Goal: Use online tool/utility: Utilize a website feature to perform a specific function

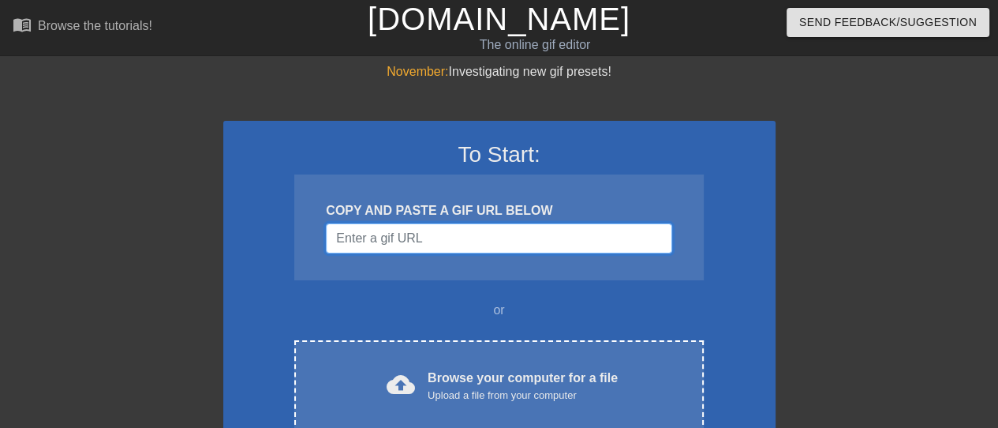
click at [523, 234] on input "Username" at bounding box center [499, 238] width 346 height 30
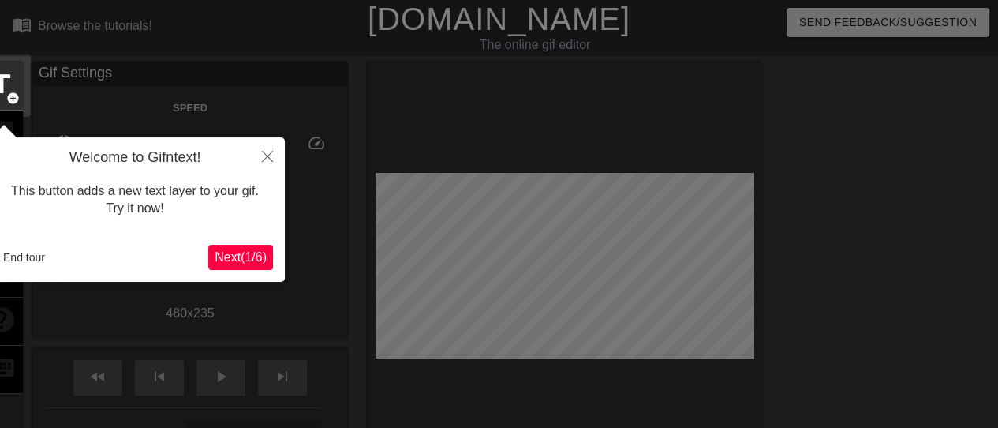
scroll to position [38, 0]
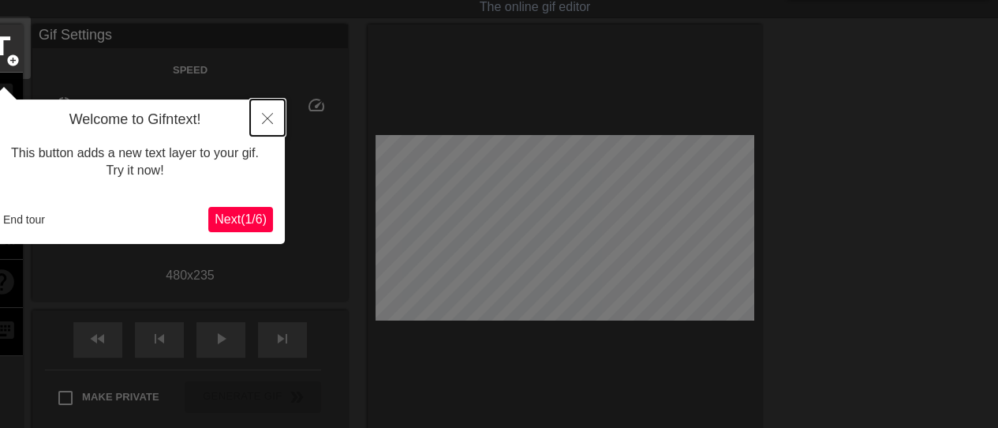
click at [264, 117] on icon "Close" at bounding box center [267, 118] width 11 height 11
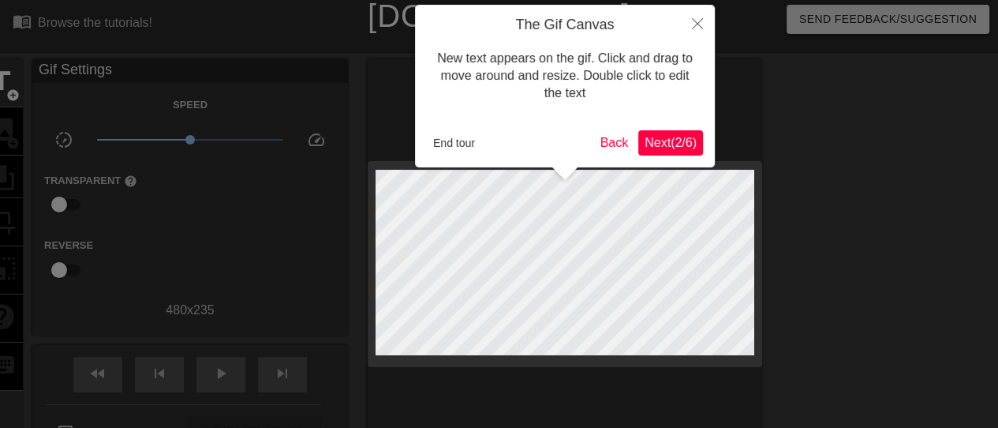
scroll to position [0, 0]
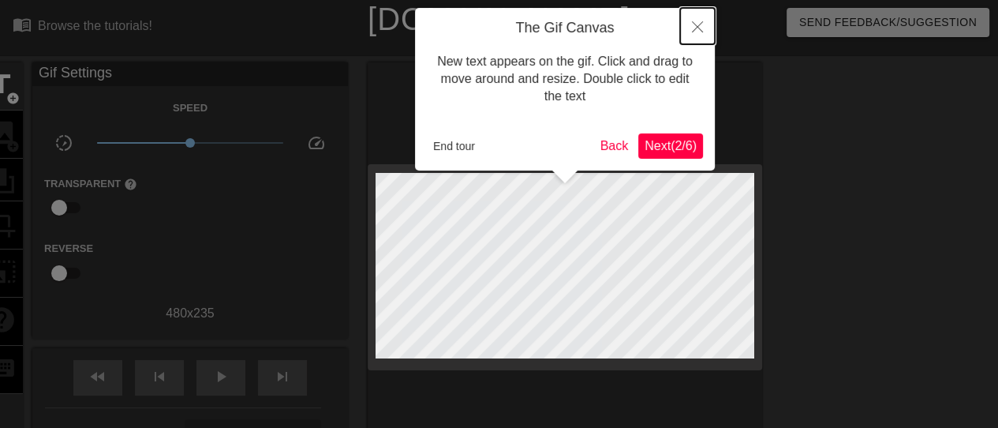
click at [704, 35] on button "Close" at bounding box center [697, 26] width 35 height 36
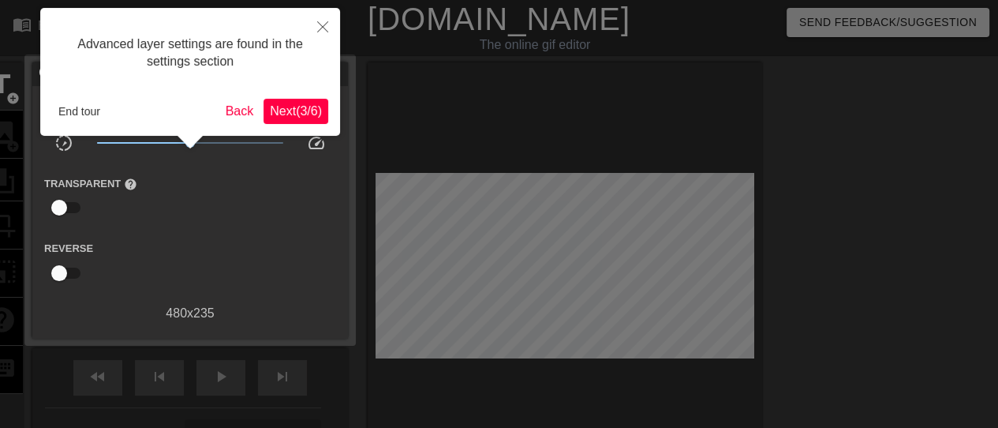
scroll to position [38, 0]
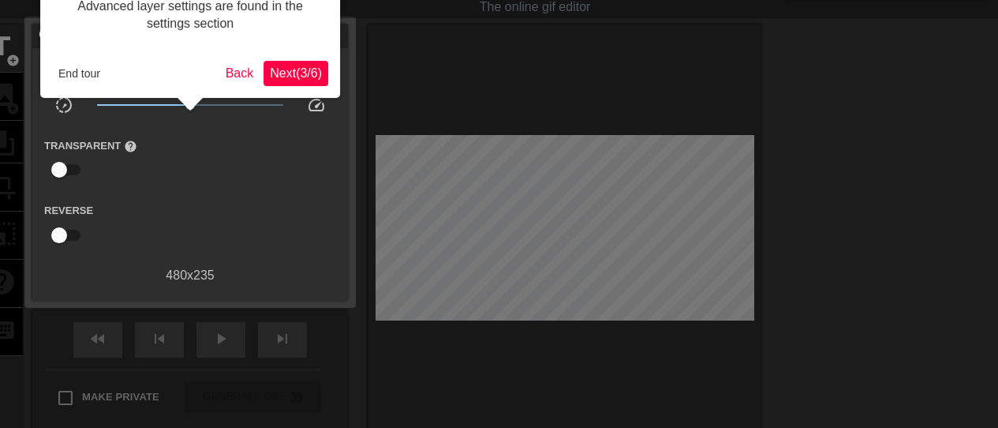
click at [270, 73] on span "Next ( 3 / 6 )" at bounding box center [296, 72] width 52 height 13
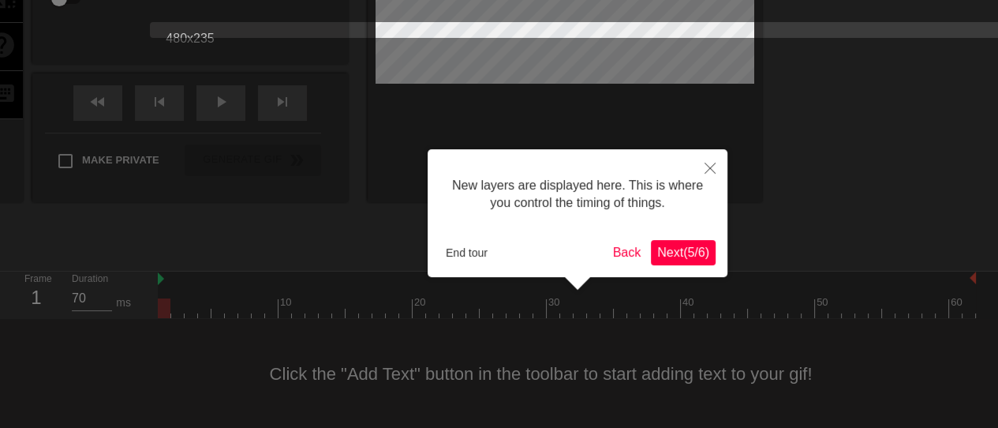
click at [693, 259] on span "Next ( 5 / 6 )" at bounding box center [683, 251] width 52 height 13
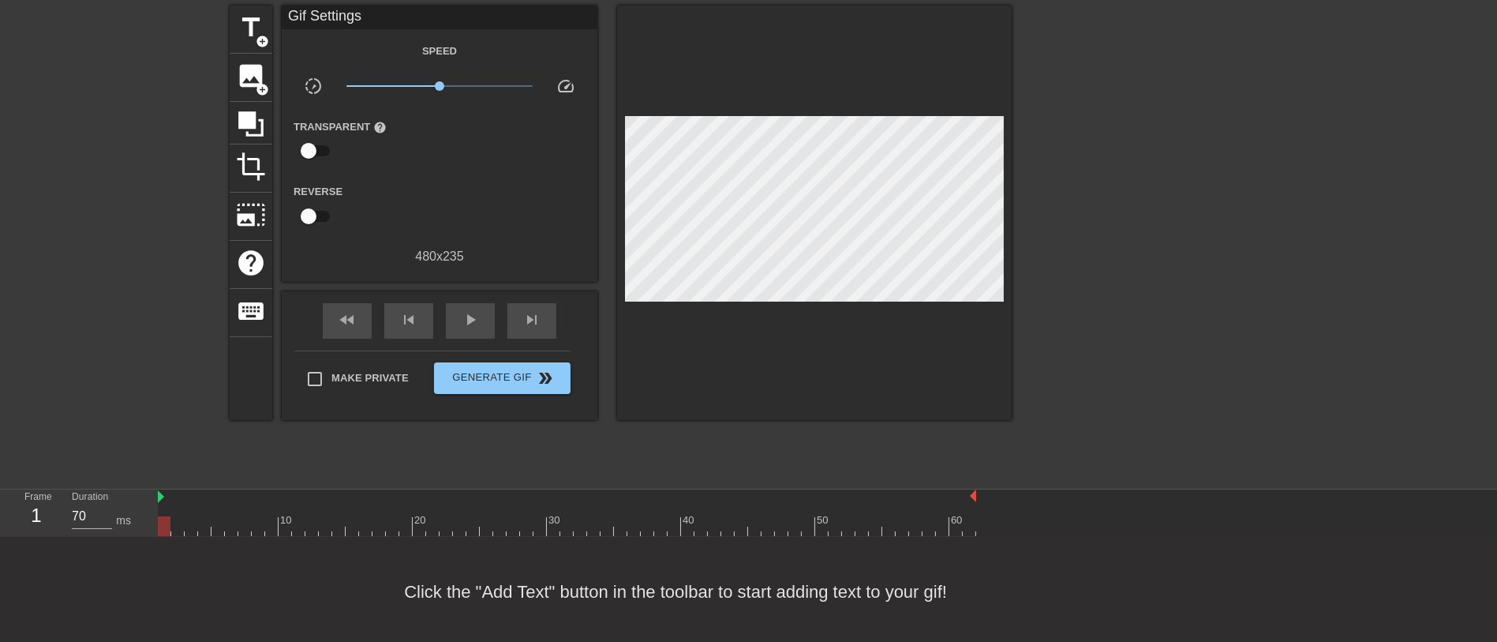
scroll to position [62, 0]
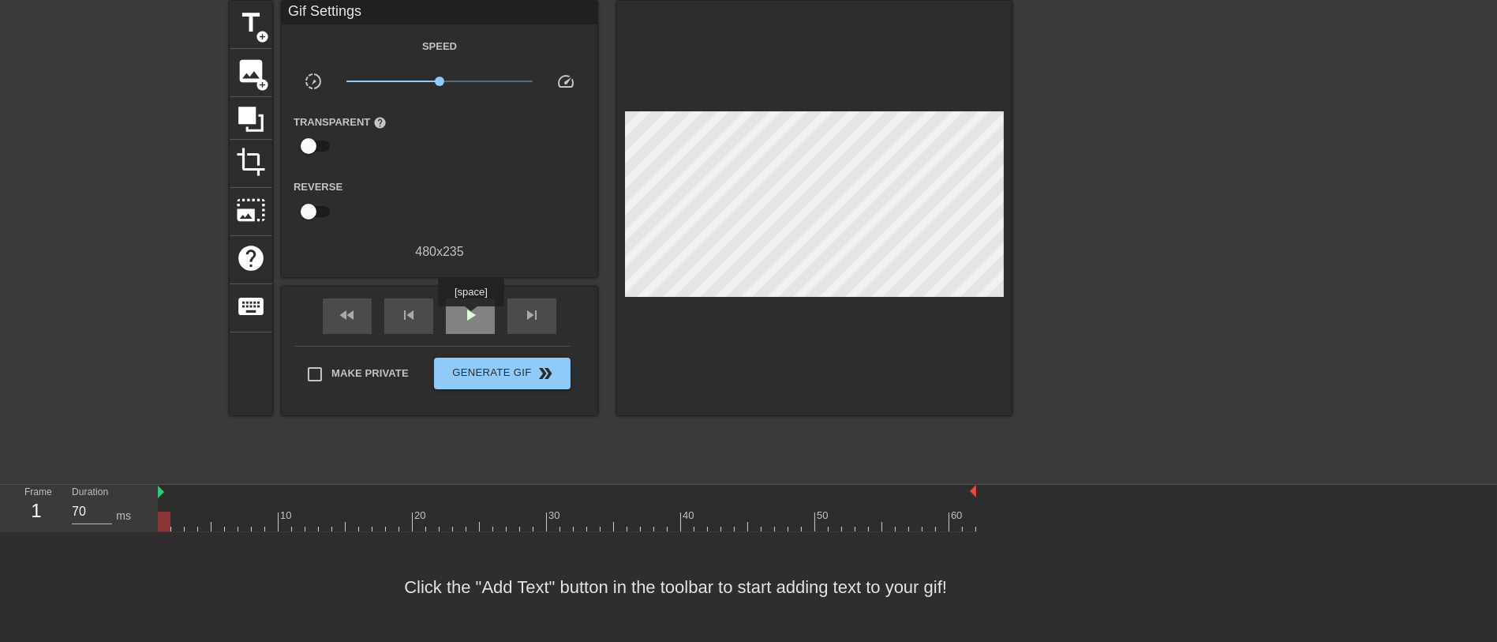
click at [470, 317] on span "play_arrow" at bounding box center [470, 314] width 19 height 19
drag, startPoint x: 442, startPoint y: 82, endPoint x: 541, endPoint y: 82, distance: 99.4
click at [548, 80] on div "slow_motion_video x10.0 speed" at bounding box center [440, 84] width 316 height 24
click at [458, 302] on div "pause" at bounding box center [470, 316] width 49 height 36
drag, startPoint x: 849, startPoint y: 521, endPoint x: 622, endPoint y: 545, distance: 228.6
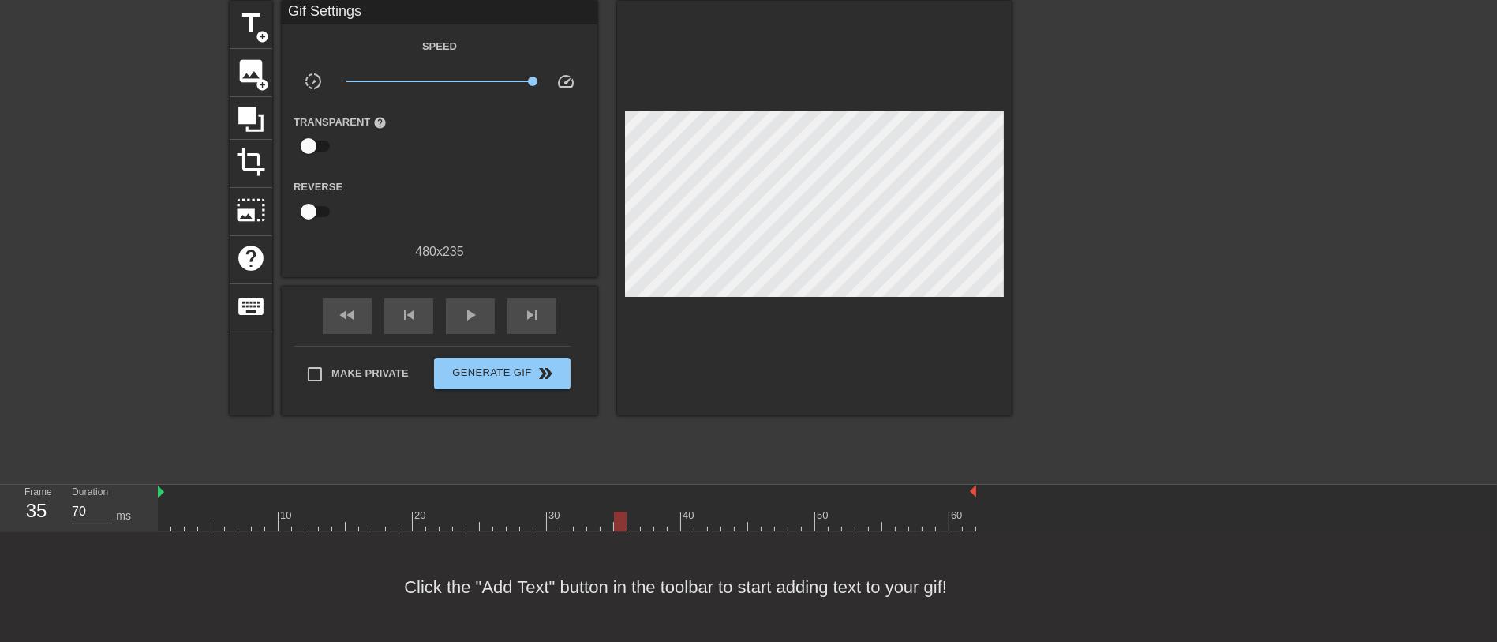
click at [622, 427] on div "menu_book Browse the tutorials! [DOMAIN_NAME] The online gif editor Send Feedba…" at bounding box center [748, 289] width 1497 height 703
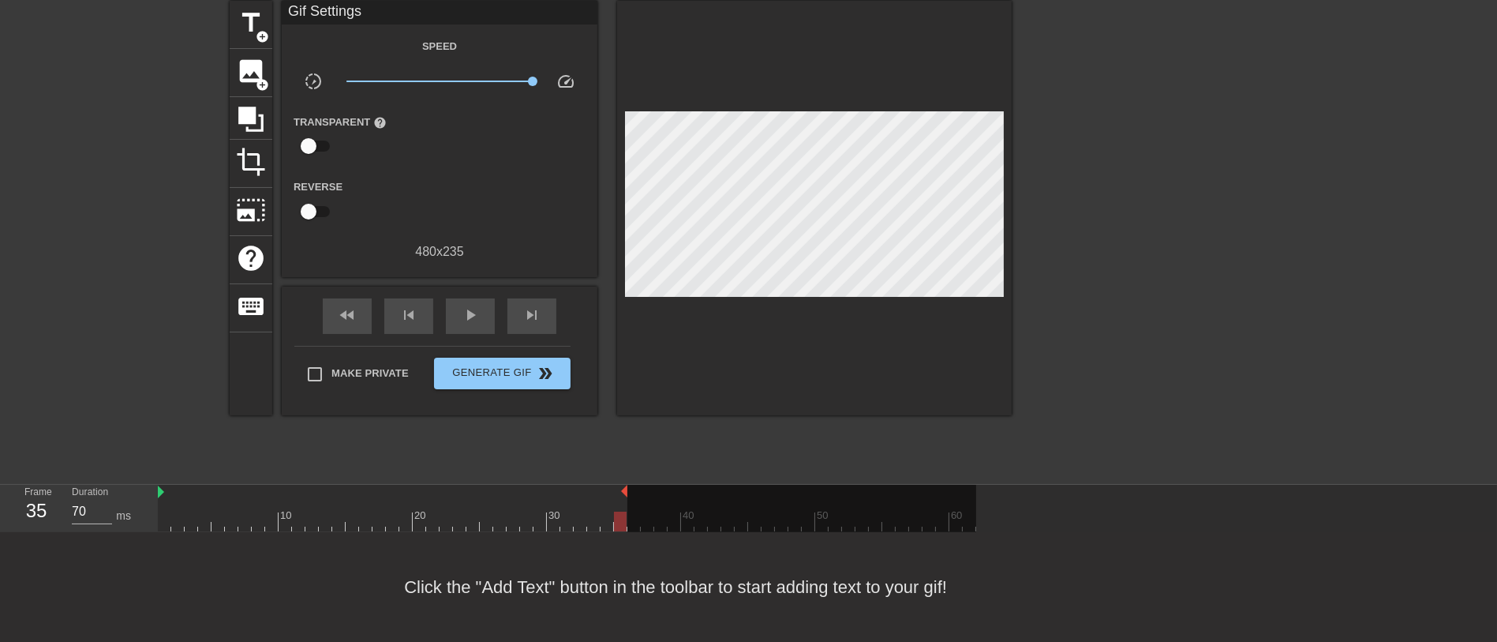
drag, startPoint x: 976, startPoint y: 496, endPoint x: 633, endPoint y: 509, distance: 343.5
click at [633, 427] on div "10 20 30 40 50 60" at bounding box center [567, 508] width 818 height 47
click at [477, 319] on span "play_arrow" at bounding box center [470, 314] width 19 height 19
click at [491, 324] on div "pause" at bounding box center [470, 316] width 49 height 36
drag, startPoint x: 623, startPoint y: 494, endPoint x: 718, endPoint y: 488, distance: 94.9
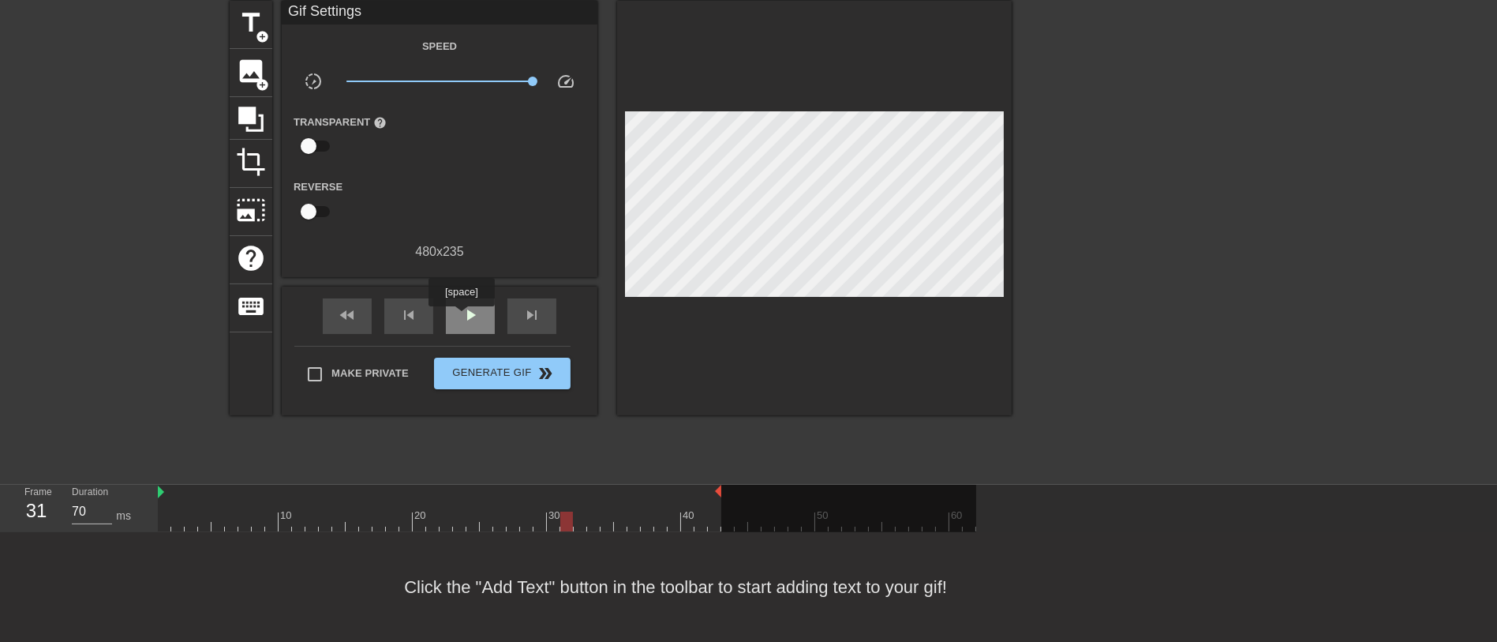
click at [487, 328] on div "play_arrow" at bounding box center [470, 316] width 49 height 36
click at [485, 324] on div "pause" at bounding box center [470, 316] width 49 height 36
drag, startPoint x: 523, startPoint y: 71, endPoint x: 410, endPoint y: 92, distance: 115.5
click at [410, 92] on div "x0.822" at bounding box center [440, 84] width 211 height 24
click at [489, 327] on div "play_arrow" at bounding box center [470, 316] width 49 height 36
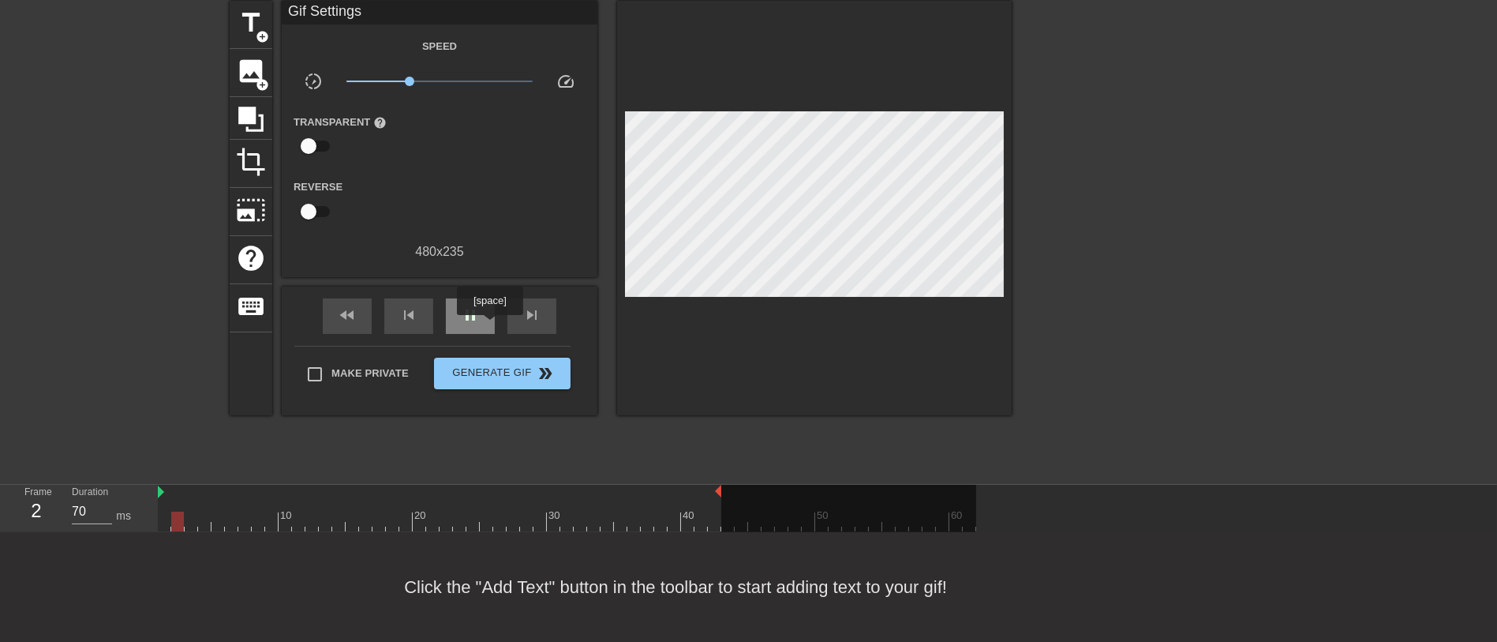
click at [489, 326] on div "pause" at bounding box center [470, 316] width 49 height 36
click at [250, 80] on span "image" at bounding box center [251, 71] width 30 height 30
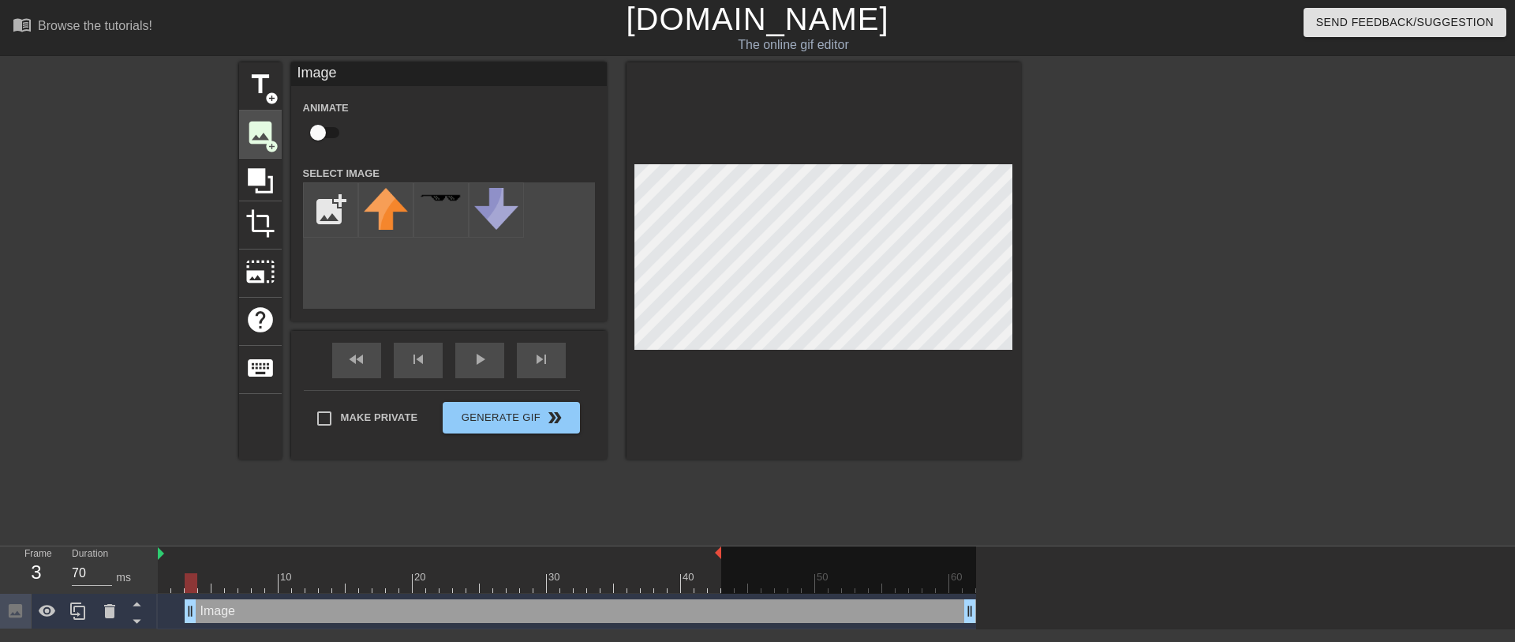
scroll to position [0, 0]
click at [331, 219] on input "file" at bounding box center [331, 210] width 54 height 54
type input "C:\fakepath\Untitled17_20250911213247.webp"
click at [397, 196] on img at bounding box center [386, 204] width 44 height 32
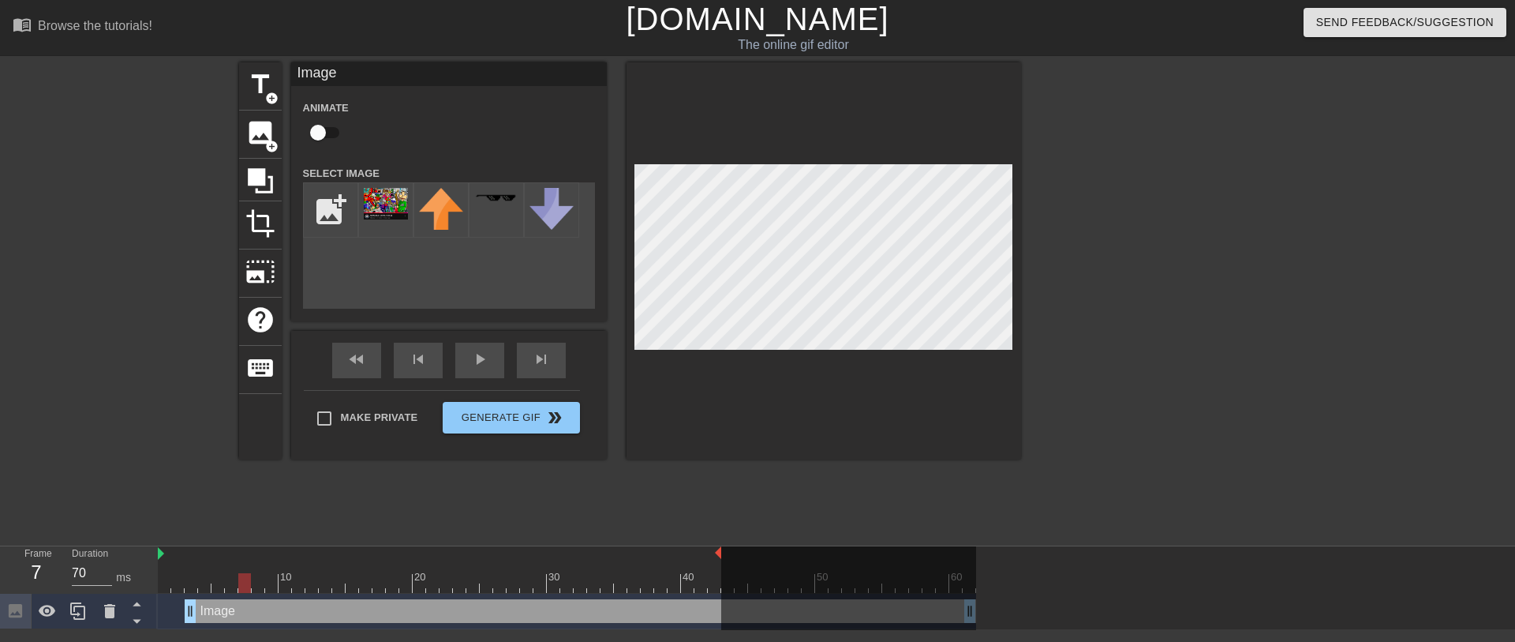
drag, startPoint x: 190, startPoint y: 586, endPoint x: 197, endPoint y: 597, distance: 12.5
click at [197, 427] on div "10 20 30 40 50 60 Image drag_handle drag_handle" at bounding box center [836, 587] width 1357 height 83
click at [110, 427] on icon at bounding box center [109, 610] width 19 height 19
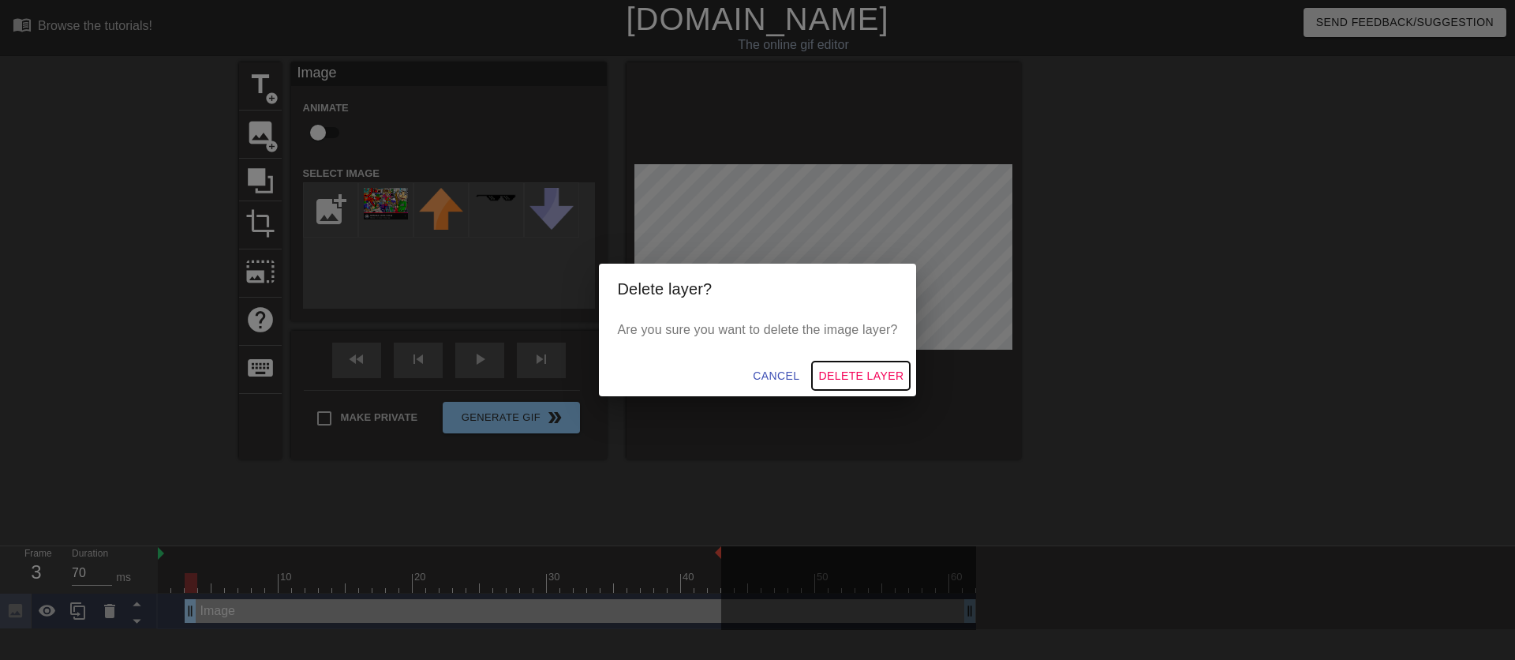
click at [829, 369] on span "Delete Layer" at bounding box center [860, 376] width 85 height 20
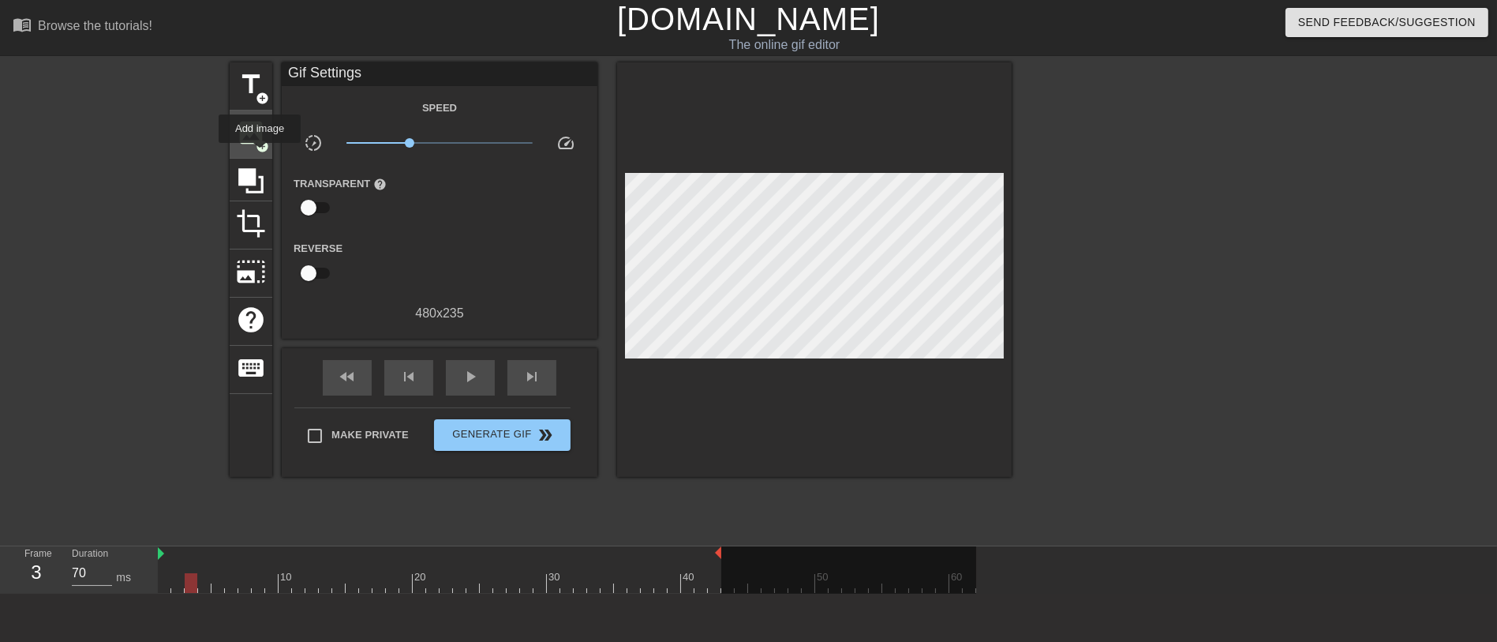
click at [260, 154] on div "image add_circle" at bounding box center [251, 134] width 43 height 48
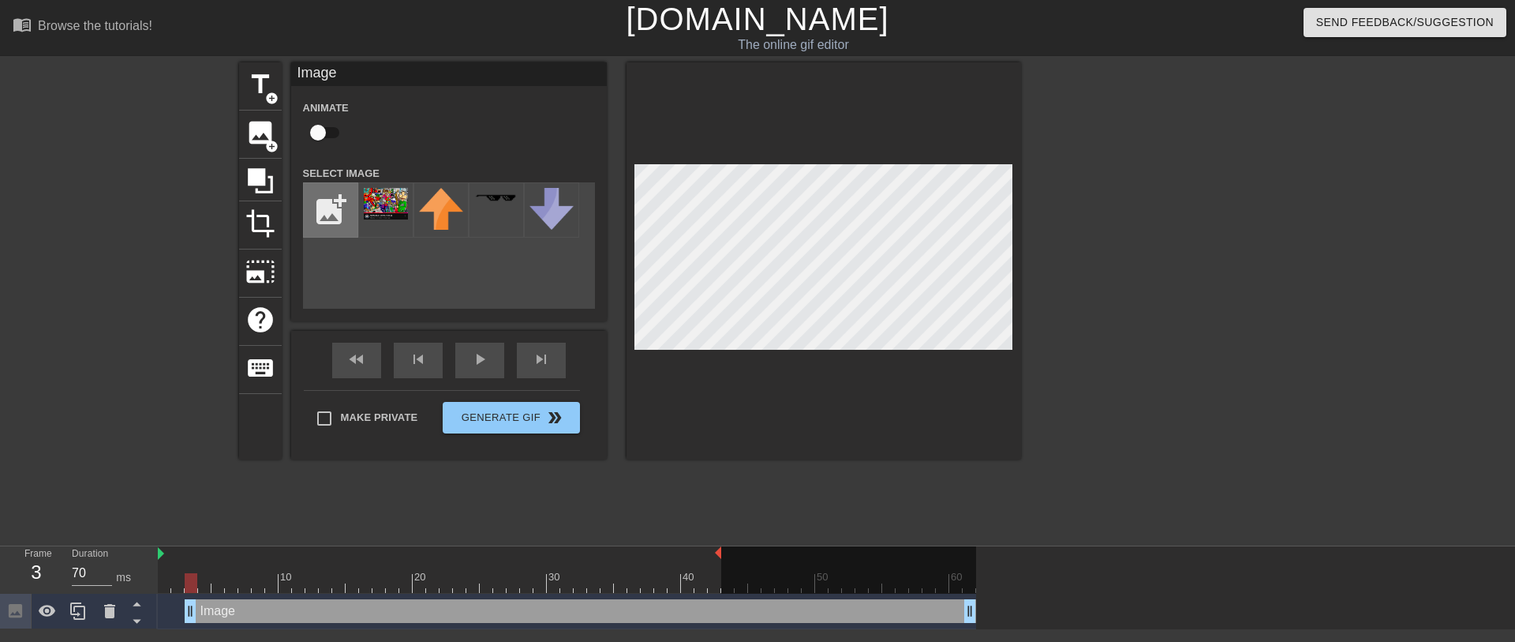
click at [344, 213] on input "file" at bounding box center [331, 210] width 54 height 54
type input "C:\fakepath\3dgifmaker45071.gif"
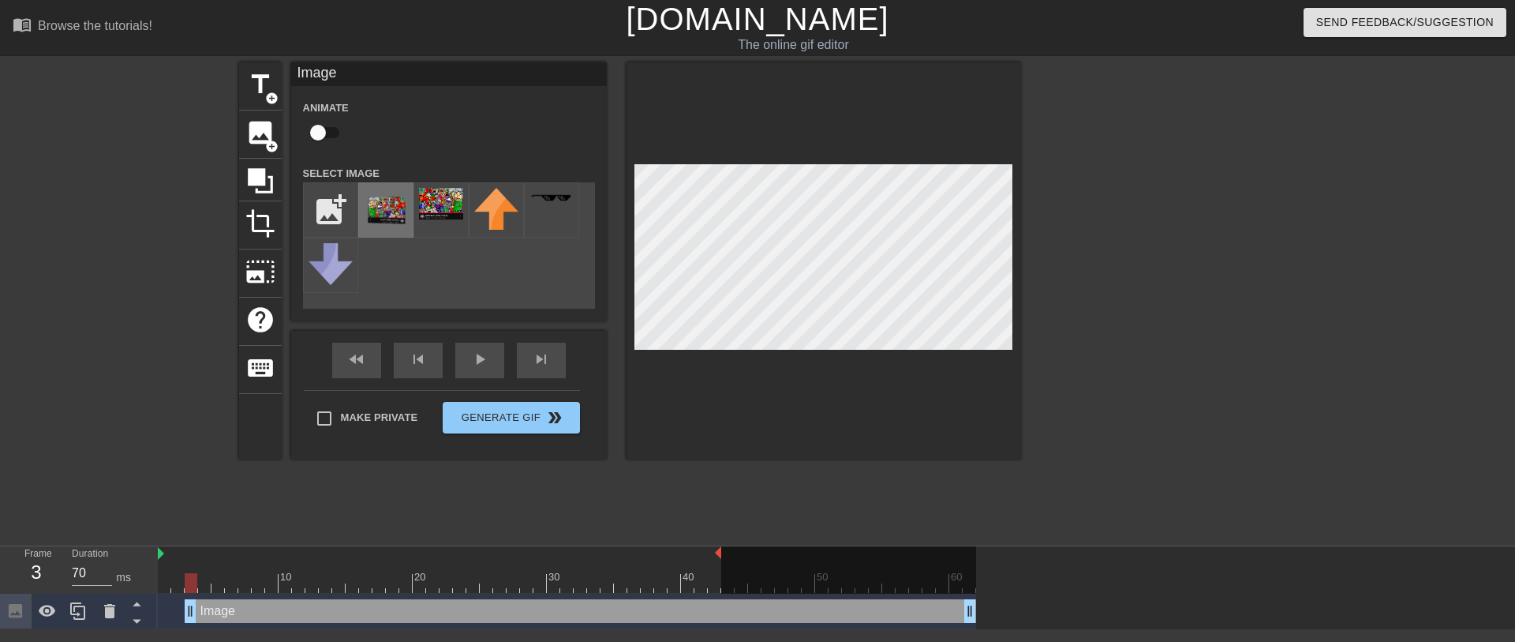
click at [387, 228] on img at bounding box center [386, 210] width 44 height 44
click at [963, 408] on div at bounding box center [824, 260] width 395 height 397
click at [948, 387] on div at bounding box center [824, 260] width 395 height 397
click at [474, 351] on div "fast_rewind skip_previous play_arrow skip_next" at bounding box center [448, 360] width 257 height 59
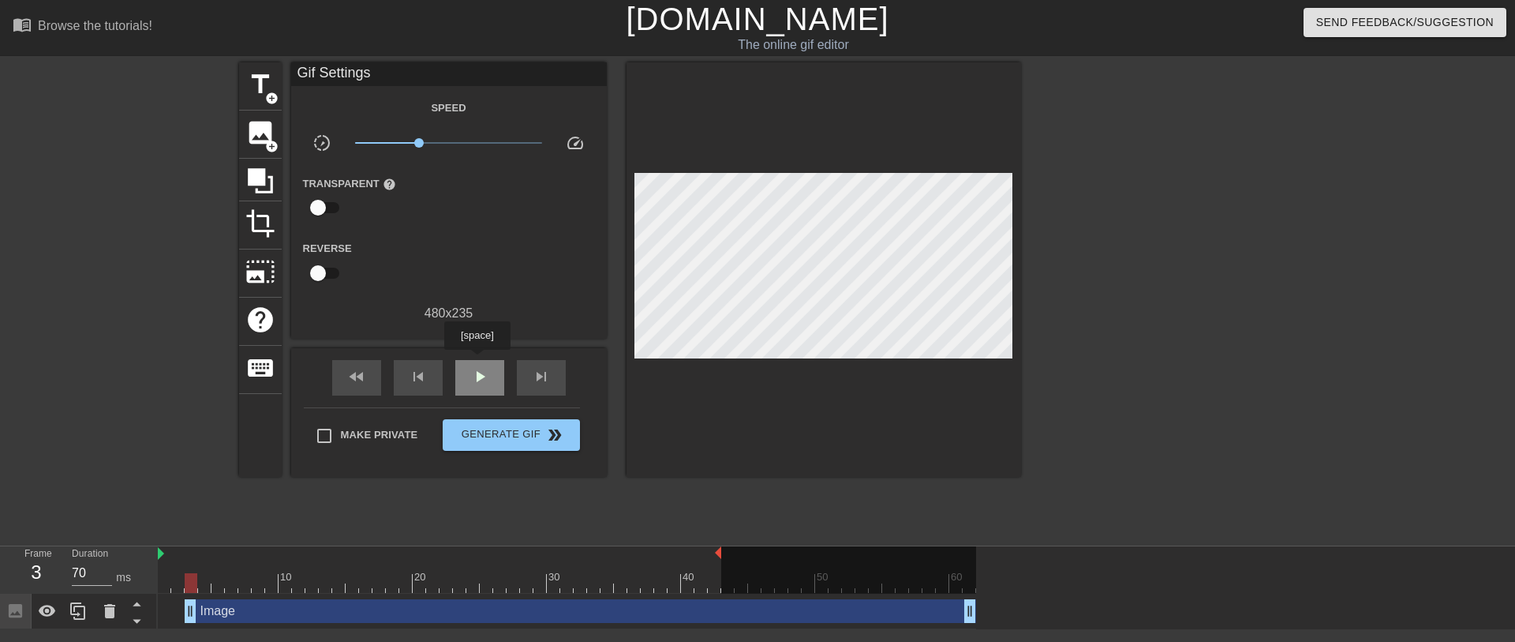
click at [477, 361] on div "play_arrow" at bounding box center [479, 378] width 49 height 36
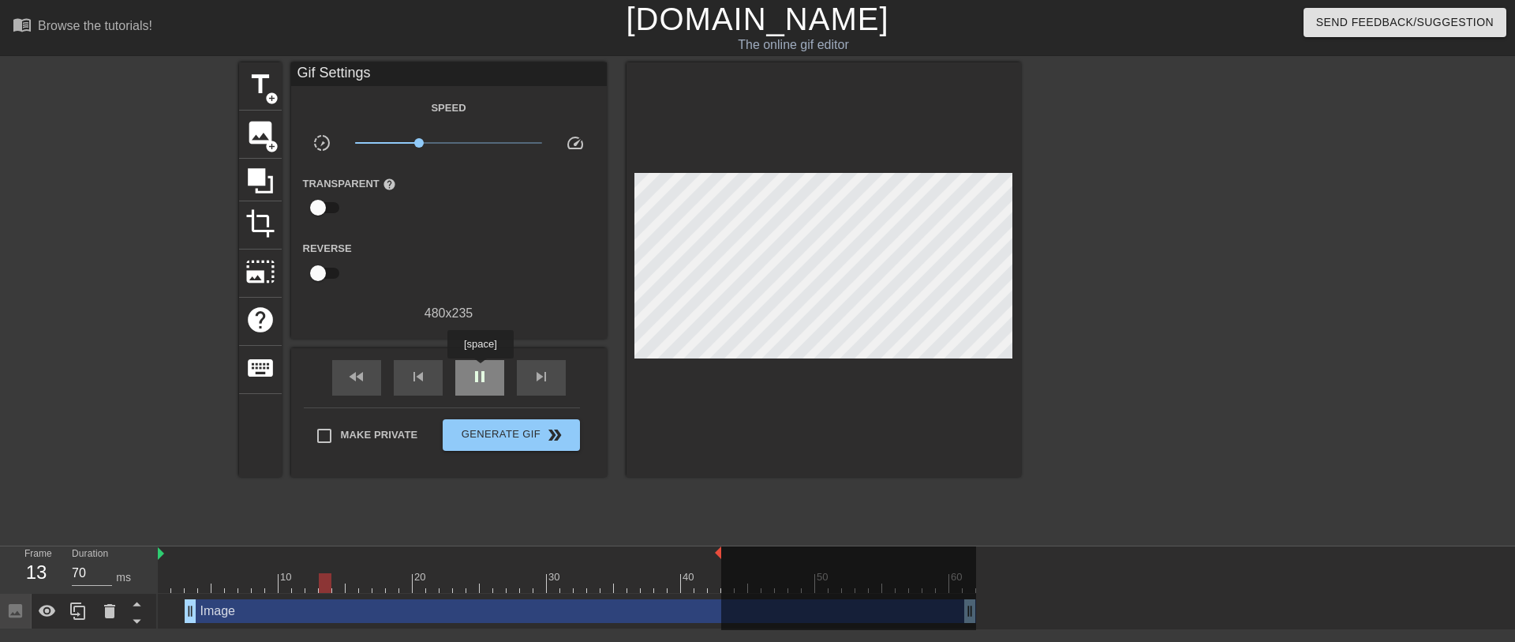
click at [480, 369] on span "pause" at bounding box center [479, 376] width 19 height 19
click at [261, 141] on span "image" at bounding box center [260, 133] width 30 height 30
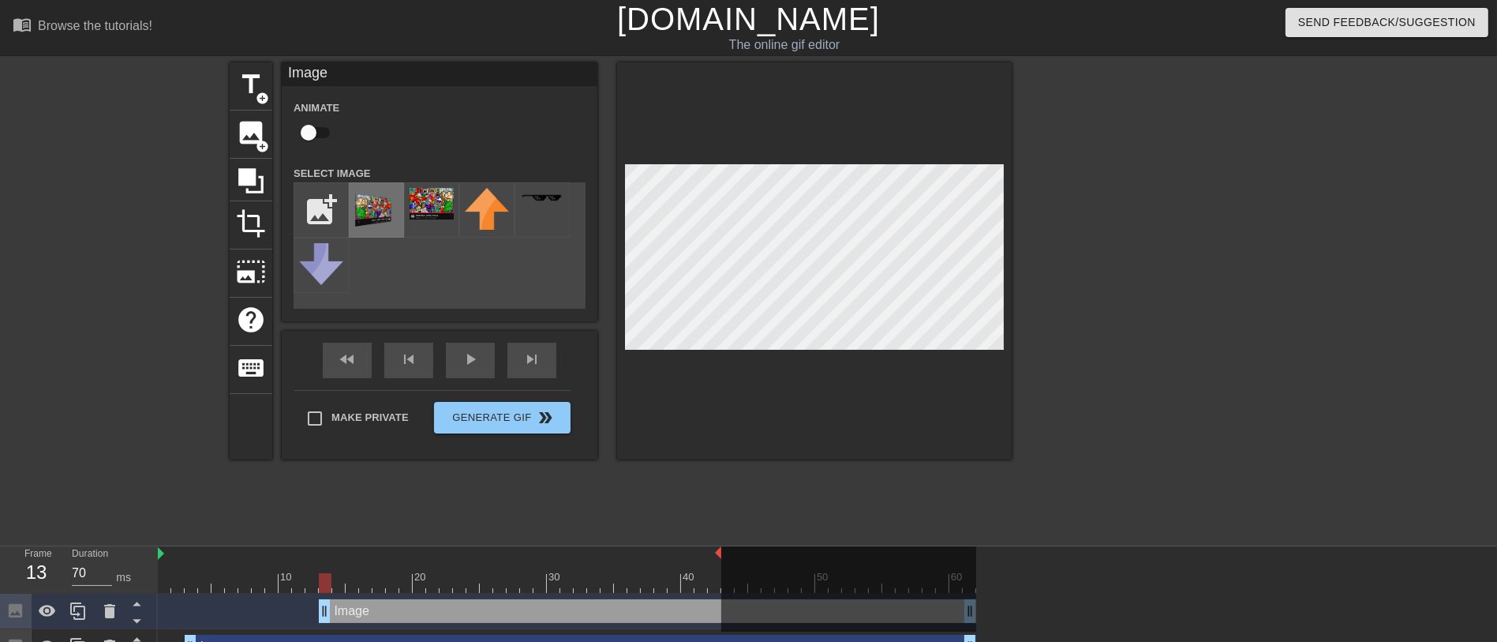
click at [369, 200] on img at bounding box center [376, 210] width 44 height 44
click at [997, 427] on div "title add_circle image add_circle crop photo_size_select_large help keyboard Im…" at bounding box center [748, 298] width 1497 height 473
click at [375, 427] on div "Image drag_handle drag_handle" at bounding box center [647, 611] width 657 height 24
click at [110, 427] on icon at bounding box center [109, 610] width 19 height 19
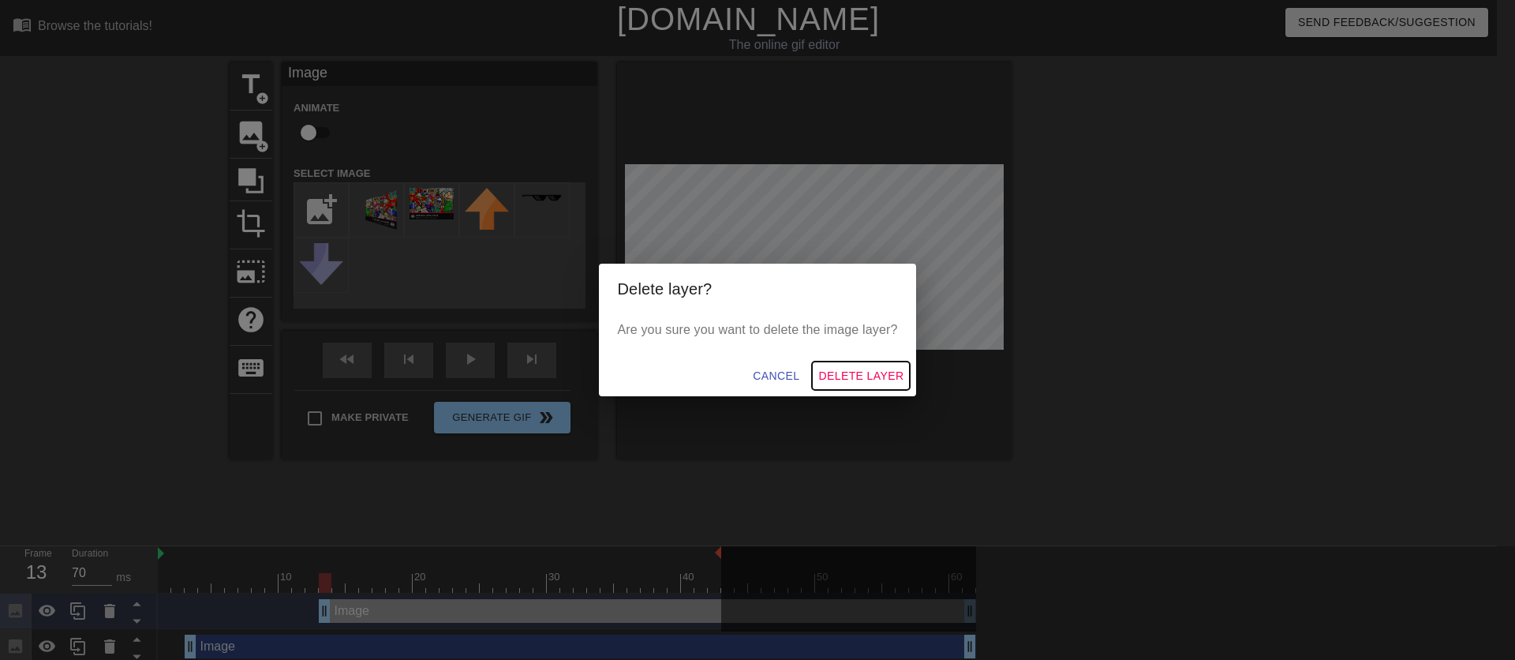
click at [874, 379] on span "Delete Layer" at bounding box center [860, 376] width 85 height 20
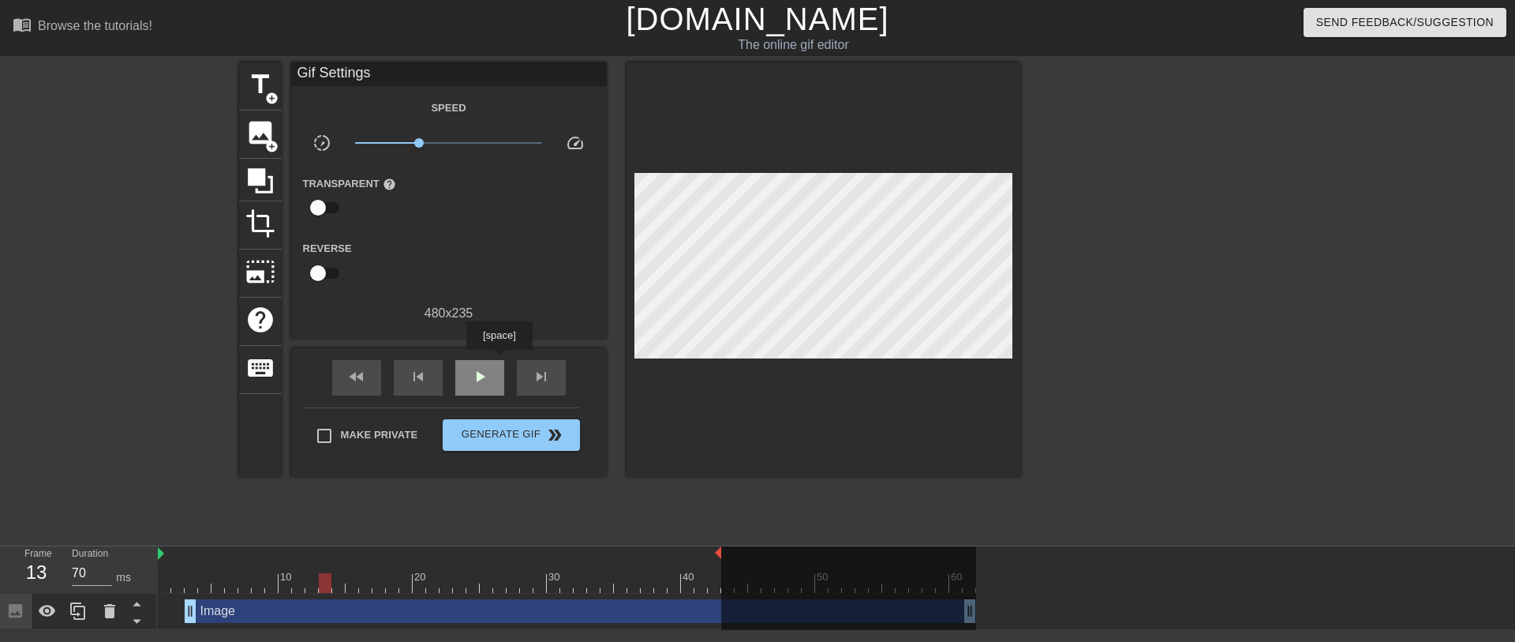
click at [473, 361] on div "play_arrow" at bounding box center [479, 378] width 49 height 36
click at [473, 361] on div "pause" at bounding box center [479, 378] width 49 height 36
click at [664, 427] on div "Image drag_handle drag_handle" at bounding box center [580, 611] width 791 height 24
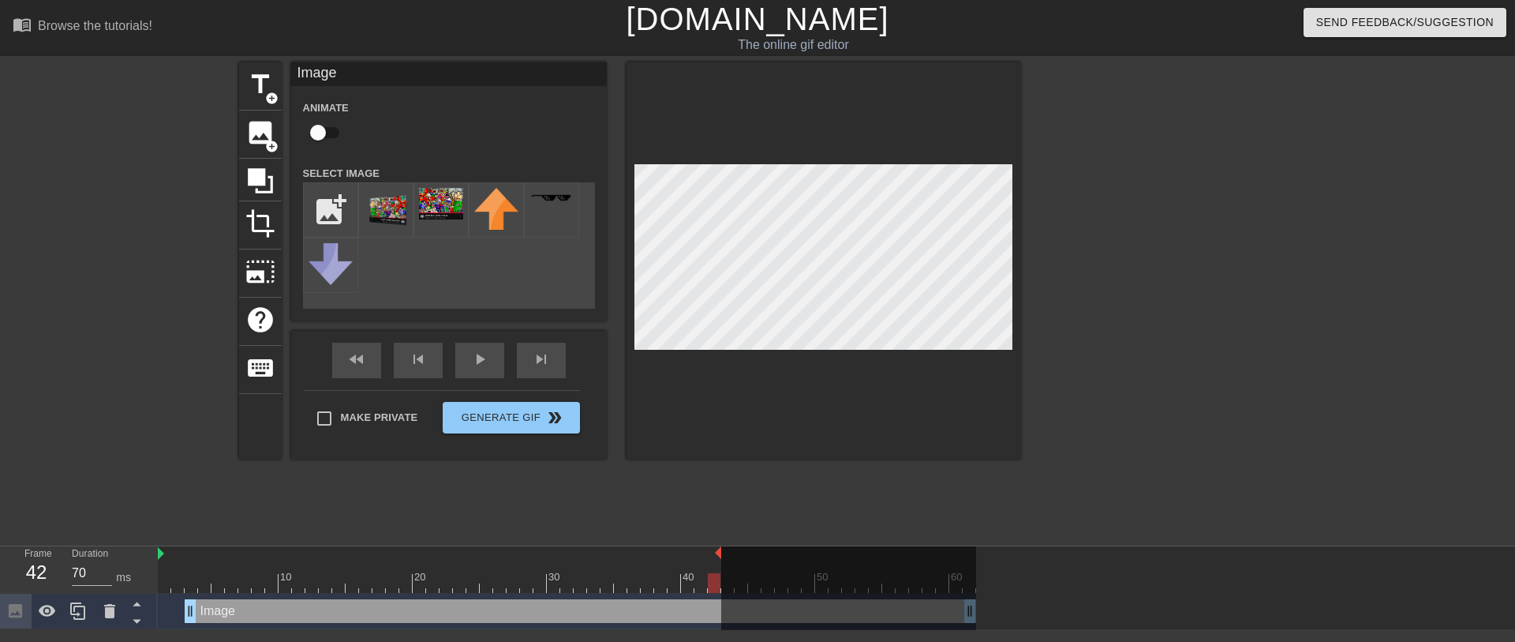
drag, startPoint x: 964, startPoint y: 610, endPoint x: 933, endPoint y: 612, distance: 30.9
click at [933, 427] on div at bounding box center [848, 588] width 255 height 85
drag, startPoint x: 958, startPoint y: 608, endPoint x: 926, endPoint y: 608, distance: 31.6
click at [926, 427] on div at bounding box center [848, 588] width 255 height 85
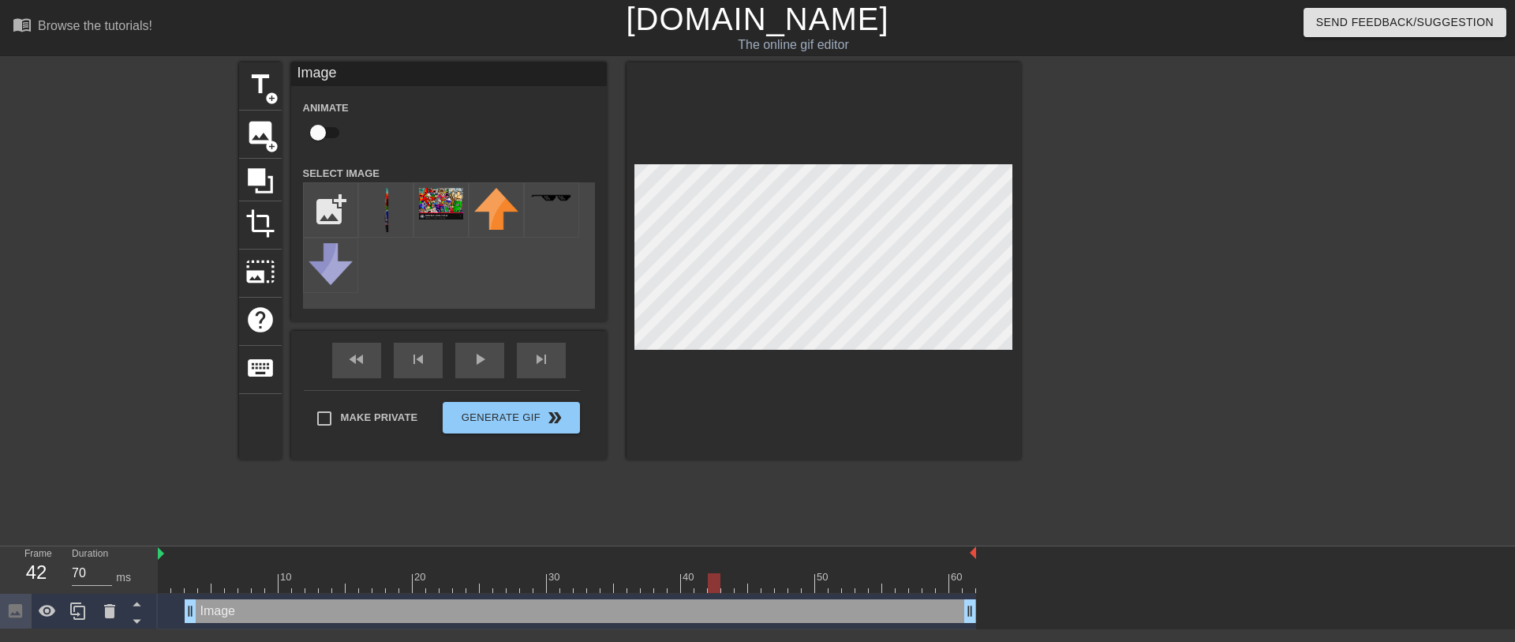
drag, startPoint x: 716, startPoint y: 550, endPoint x: 995, endPoint y: 569, distance: 279.2
click at [997, 427] on div "10 20 30 40 50 60 Image drag_handle drag_handle" at bounding box center [836, 587] width 1357 height 83
drag, startPoint x: 967, startPoint y: 605, endPoint x: 675, endPoint y: 599, distance: 292.0
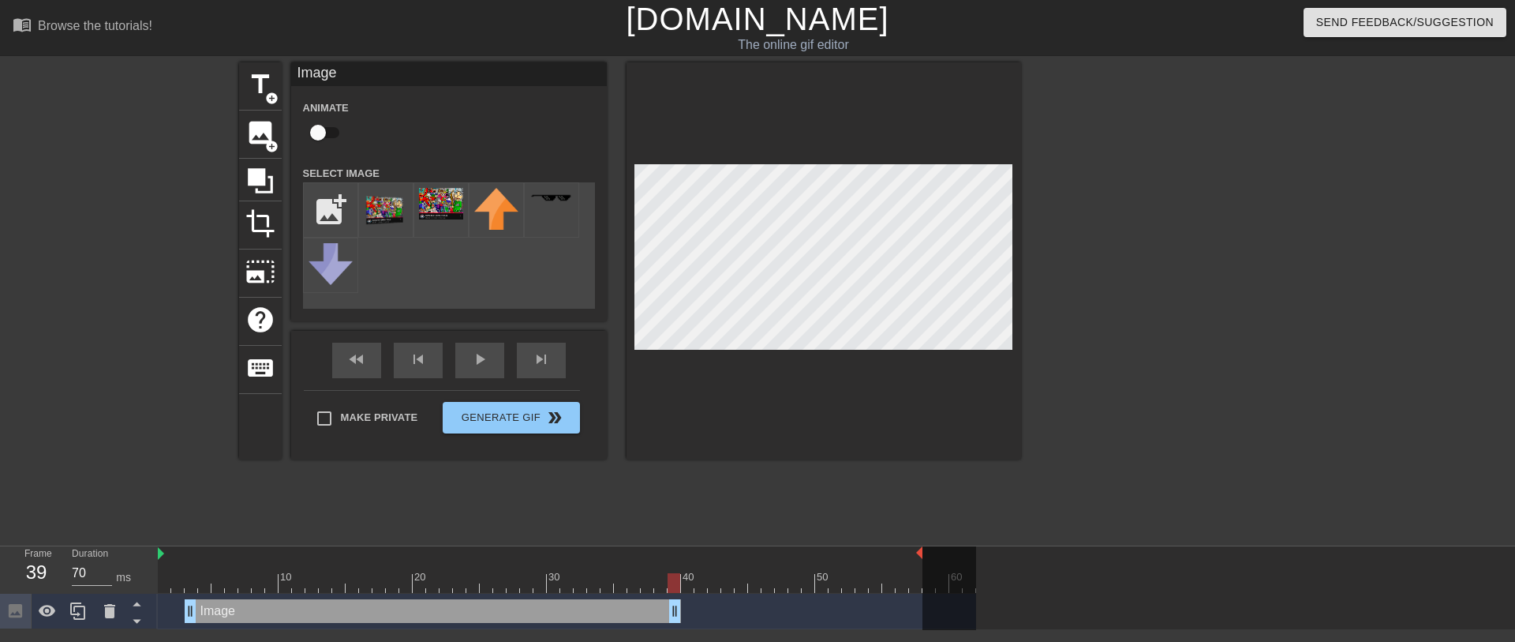
drag, startPoint x: 977, startPoint y: 555, endPoint x: 959, endPoint y: 568, distance: 22.6
click at [959, 427] on div "10 20 30 40 50 60" at bounding box center [567, 569] width 818 height 47
click at [466, 357] on div "fast_rewind skip_previous play_arrow skip_next" at bounding box center [448, 360] width 257 height 59
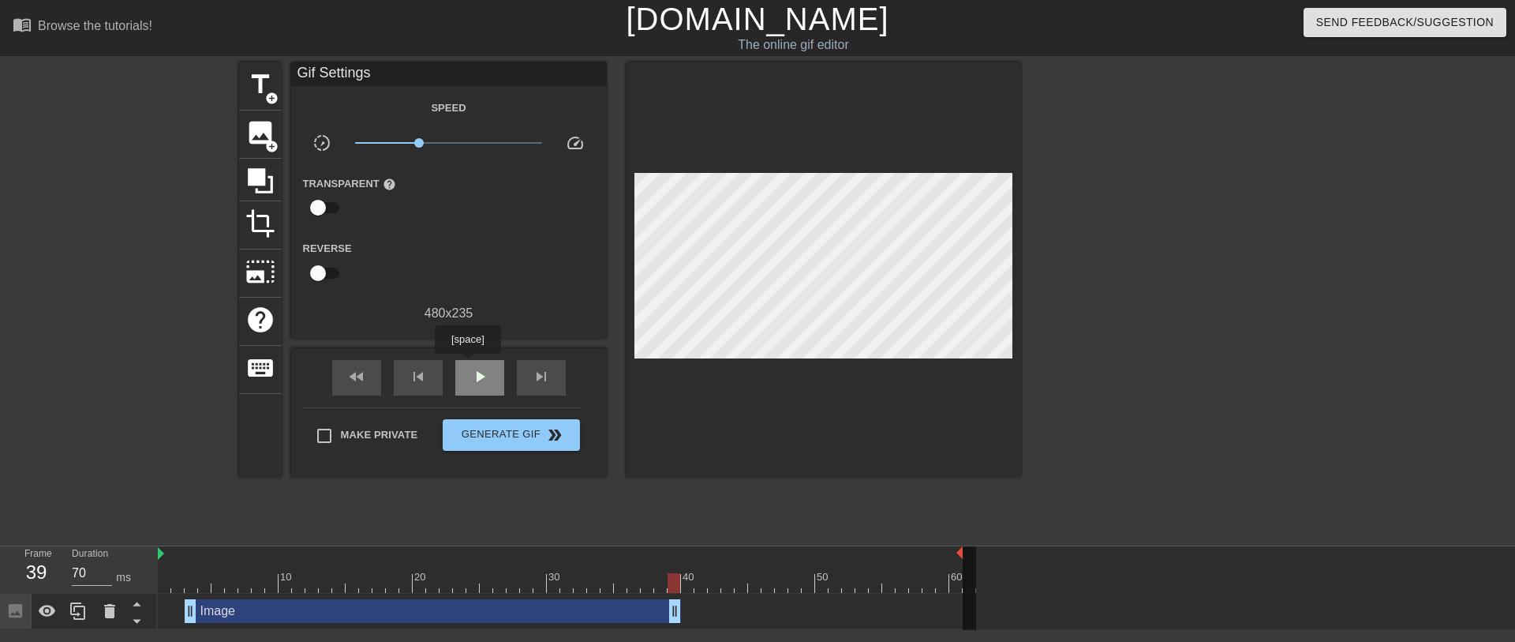
click at [468, 365] on div "play_arrow" at bounding box center [479, 378] width 49 height 36
click at [468, 365] on div "pause" at bounding box center [479, 378] width 49 height 36
drag, startPoint x: 754, startPoint y: 578, endPoint x: 972, endPoint y: 589, distance: 218.1
click at [972, 427] on div "10 20 30 40 50 60" at bounding box center [567, 569] width 818 height 47
click at [552, 427] on span "double_arrow" at bounding box center [554, 434] width 19 height 19
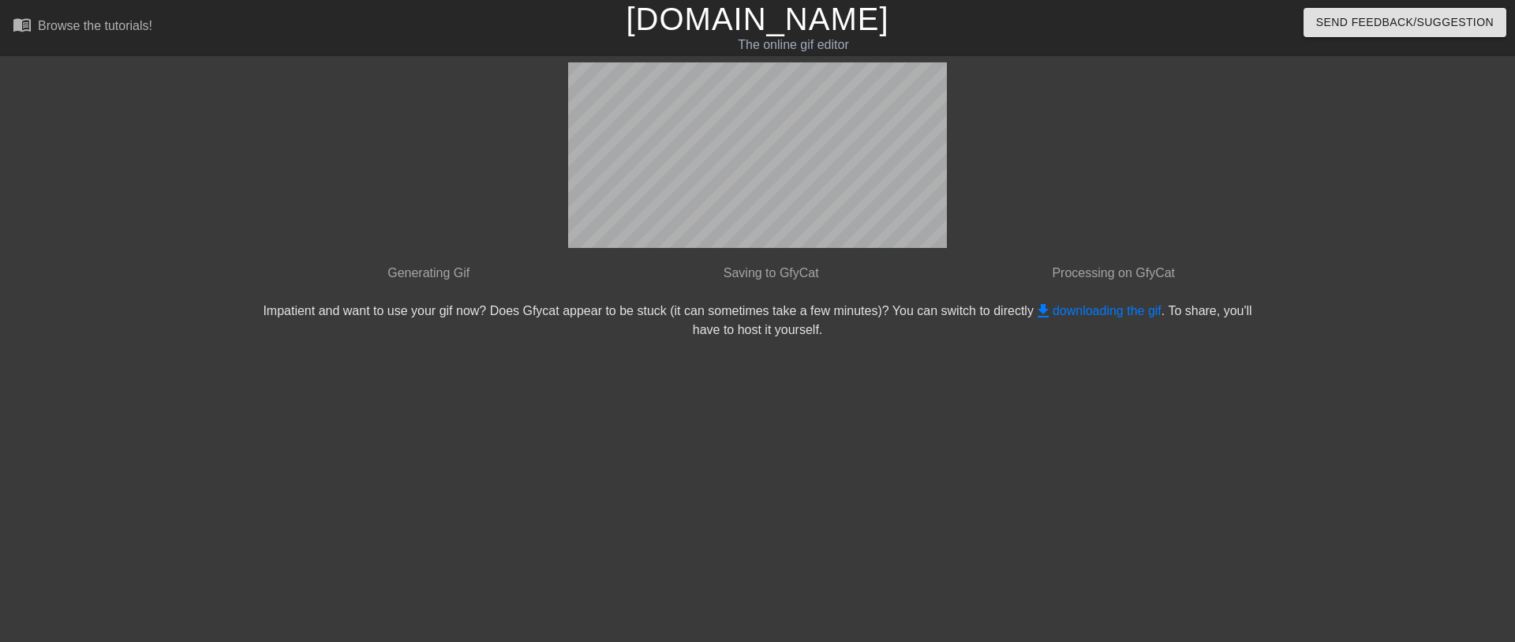
drag, startPoint x: 889, startPoint y: 248, endPoint x: 1009, endPoint y: 499, distance: 278.5
click at [997, 427] on div "done Generating Gif done Saving to GfyCat done Processing on GfyCat Impatient a…" at bounding box center [758, 298] width 1004 height 473
click at [997, 309] on link "get_app downloading the gif" at bounding box center [1098, 310] width 128 height 13
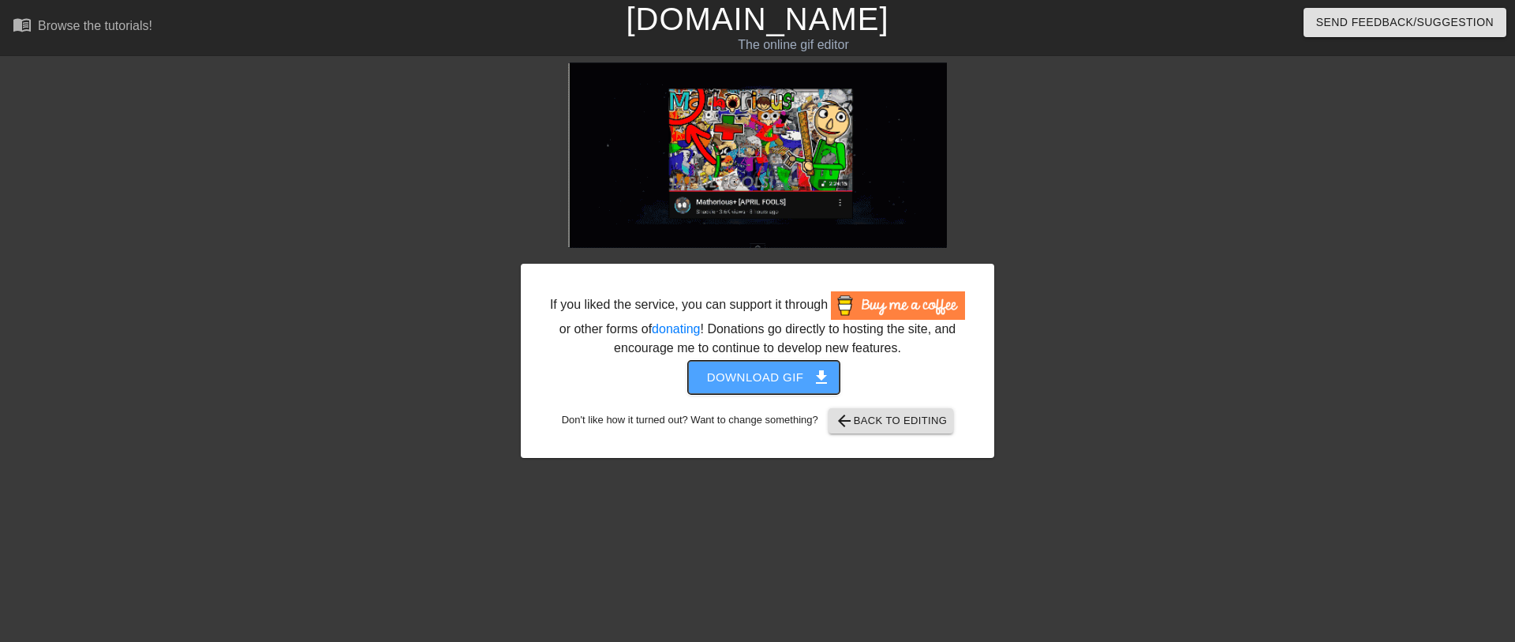
click at [806, 375] on span "Download gif get_app" at bounding box center [764, 377] width 114 height 21
